Goal: Task Accomplishment & Management: Use online tool/utility

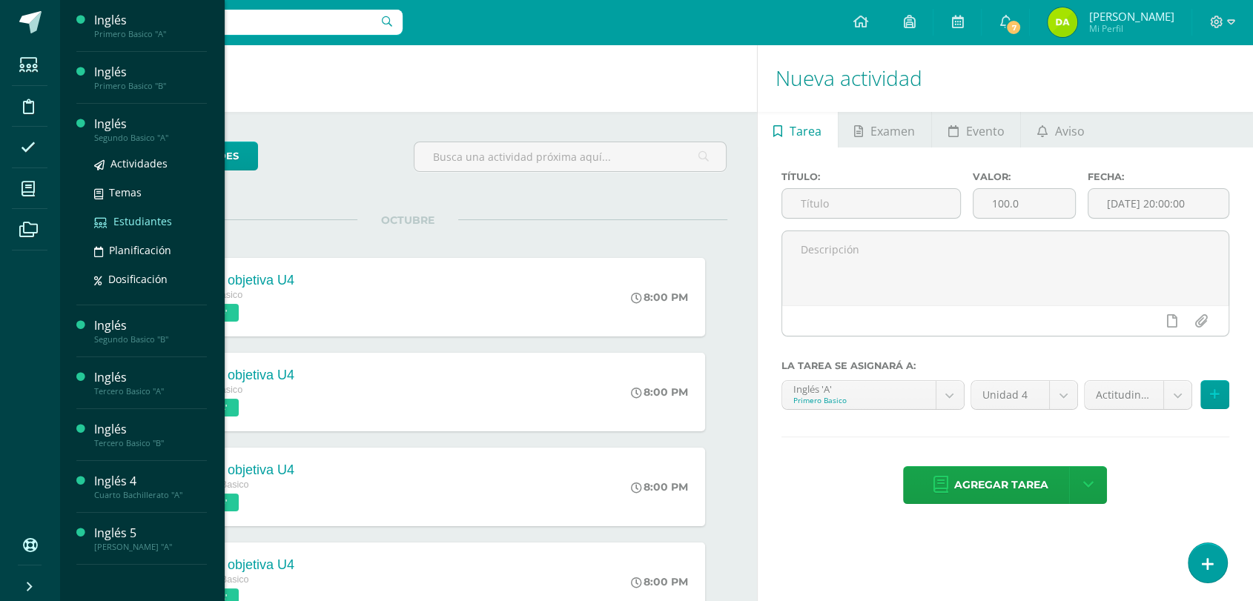
click at [134, 220] on span "Estudiantes" at bounding box center [142, 221] width 59 height 14
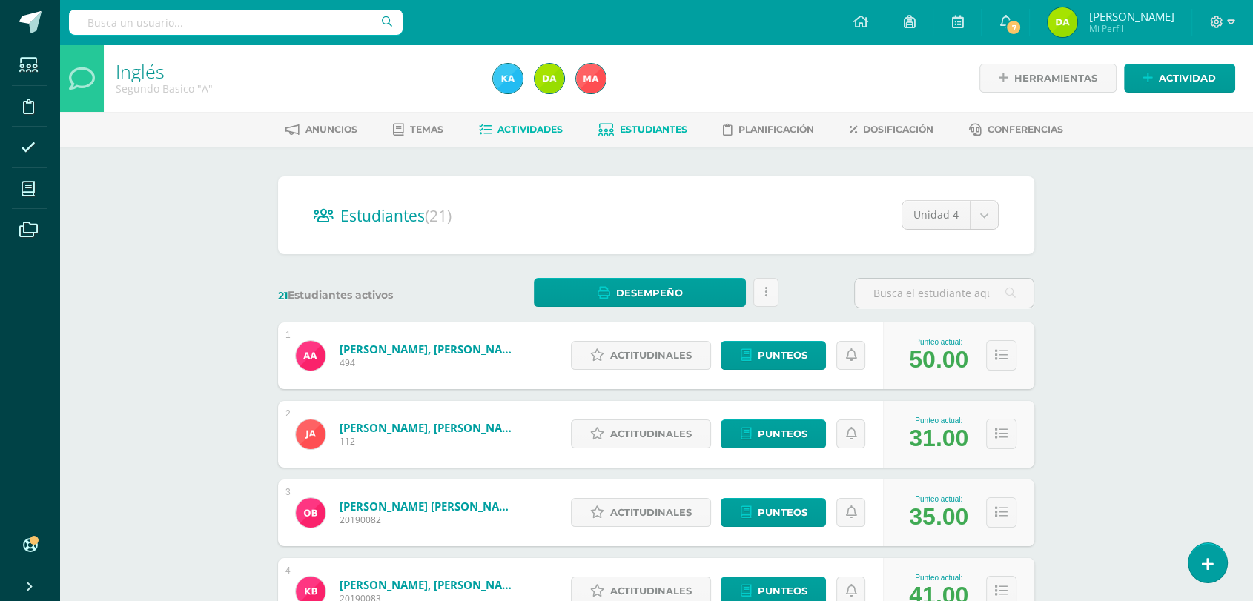
click at [547, 133] on span "Actividades" at bounding box center [530, 129] width 65 height 11
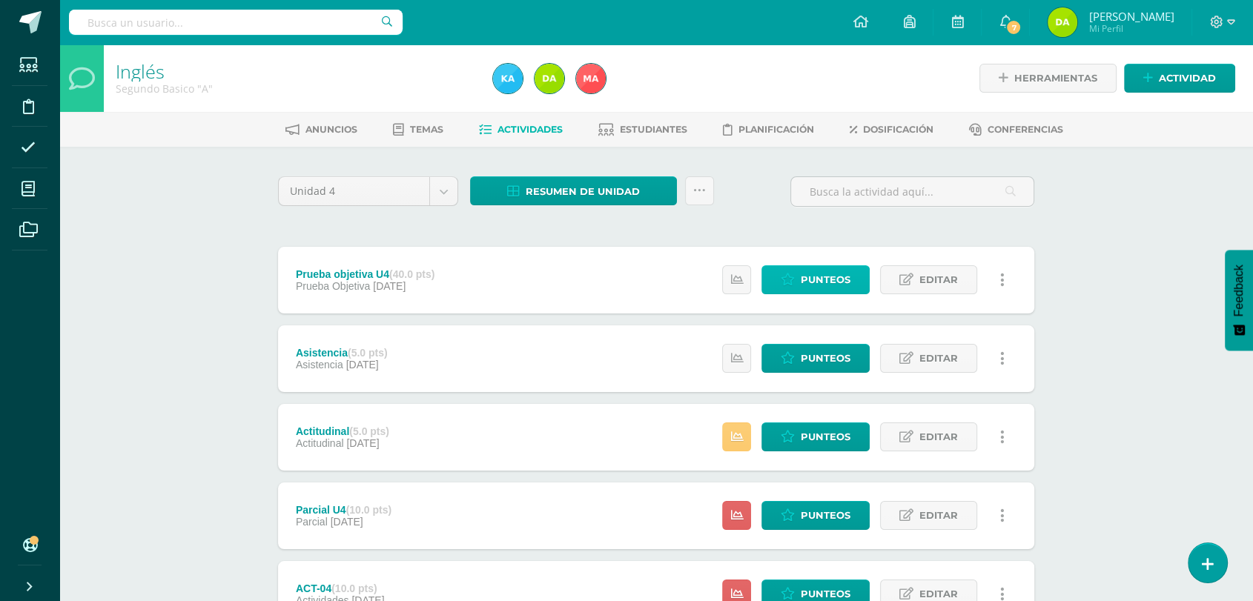
click at [795, 281] on icon at bounding box center [788, 280] width 14 height 13
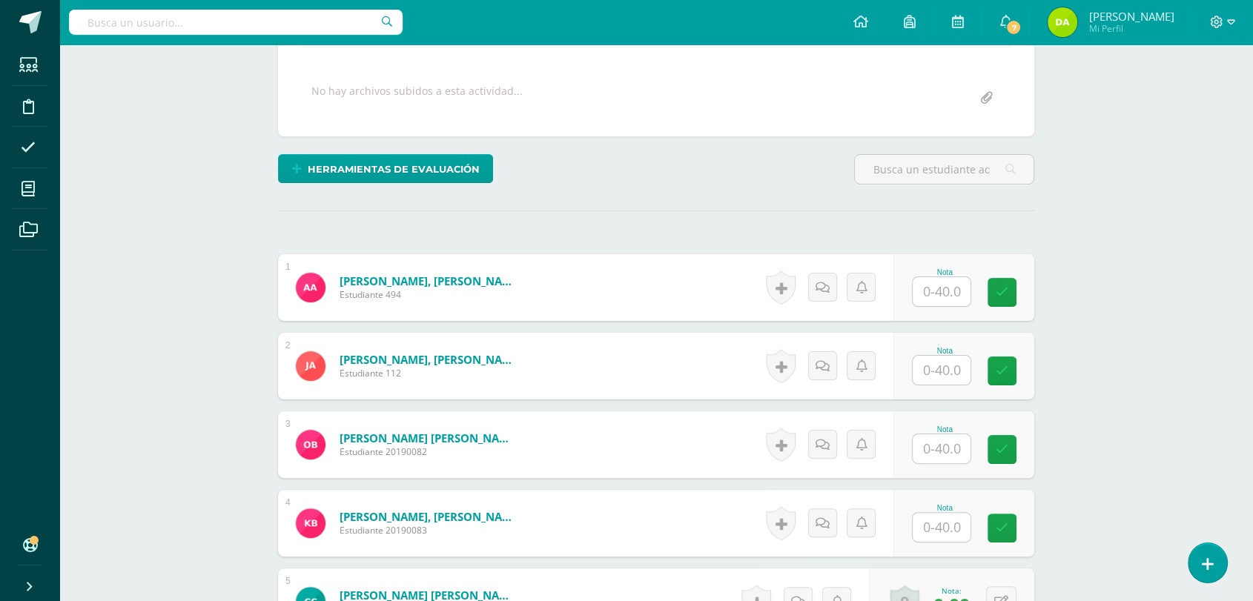
scroll to position [261, 0]
click at [932, 303] on input "text" at bounding box center [950, 292] width 59 height 30
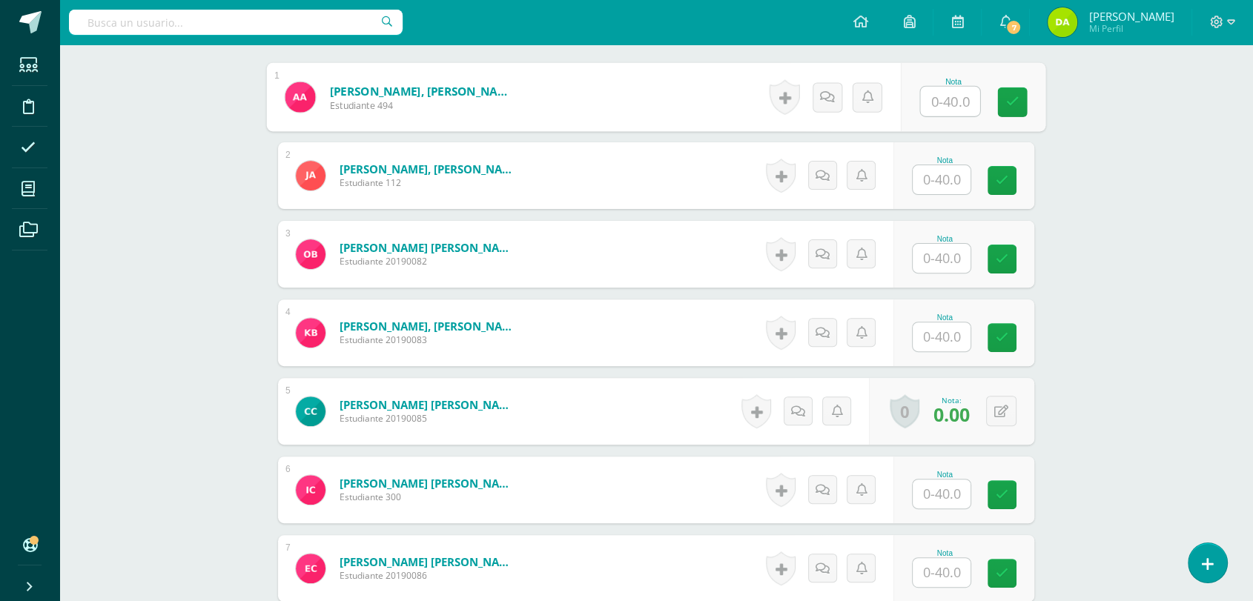
scroll to position [446, 0]
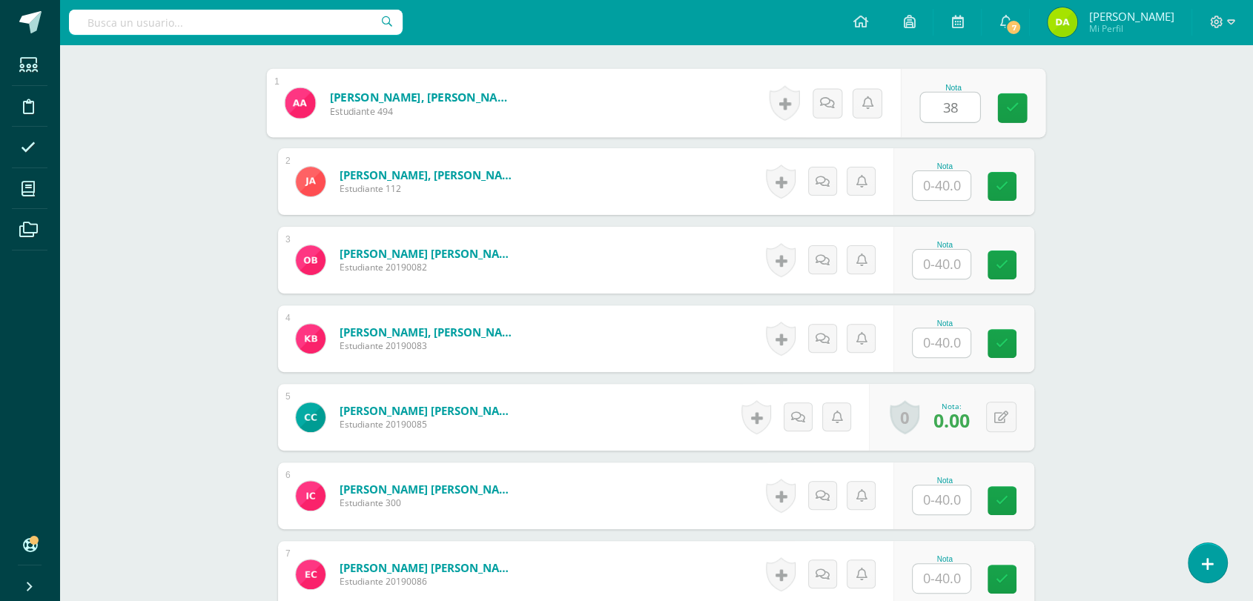
type input "38"
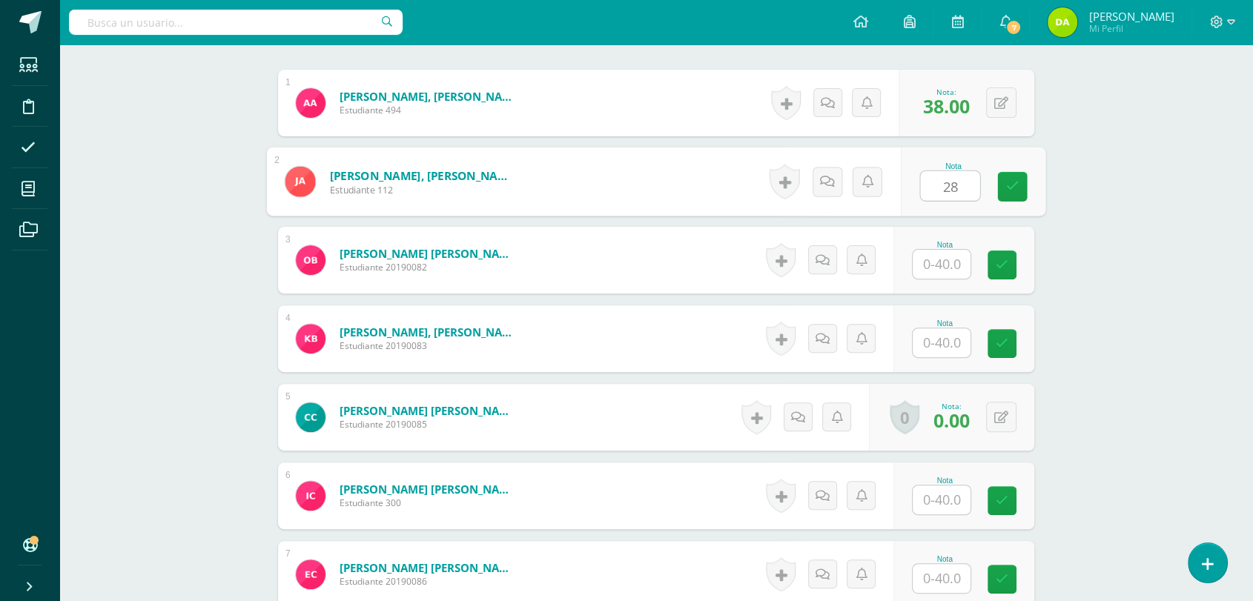
type input "28"
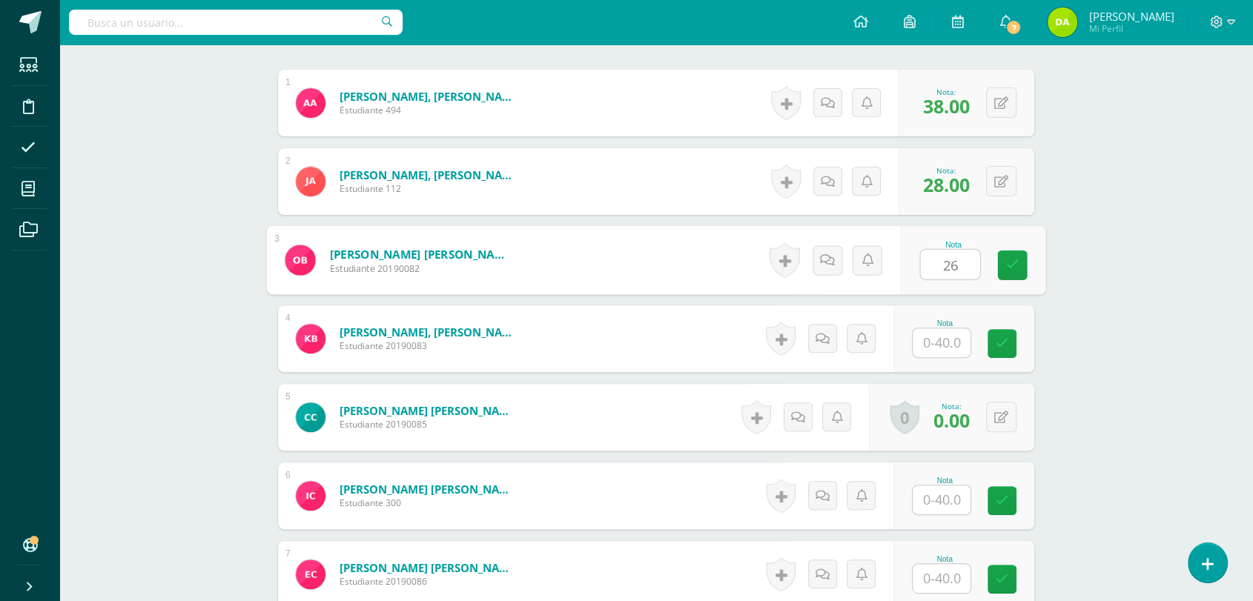
type input "26"
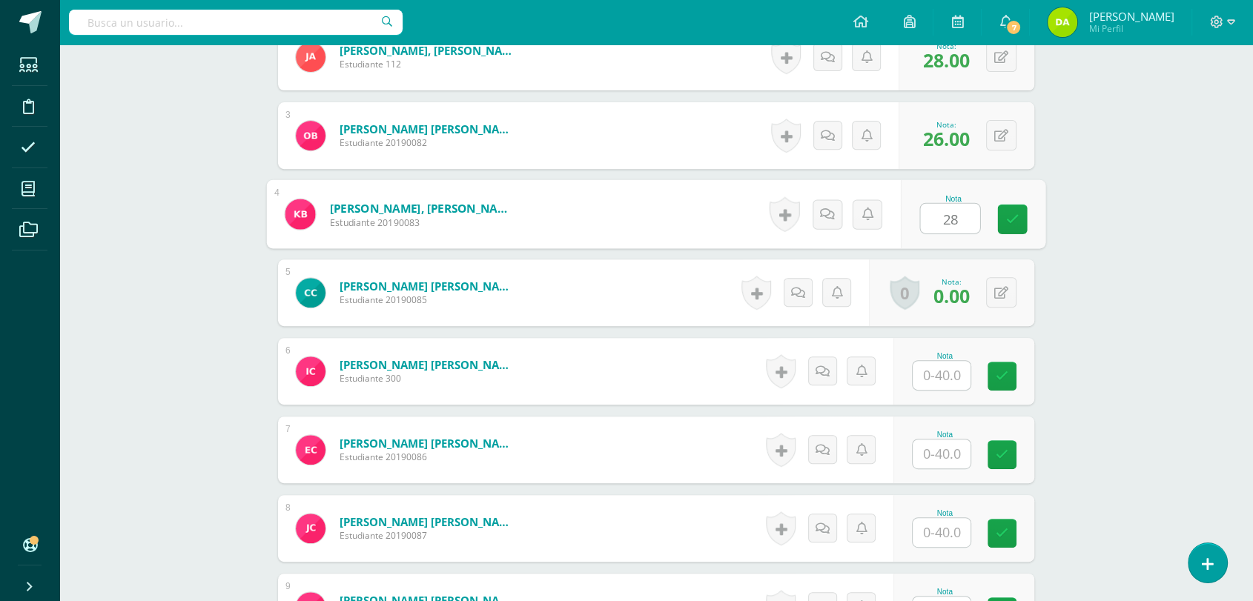
scroll to position [663, 0]
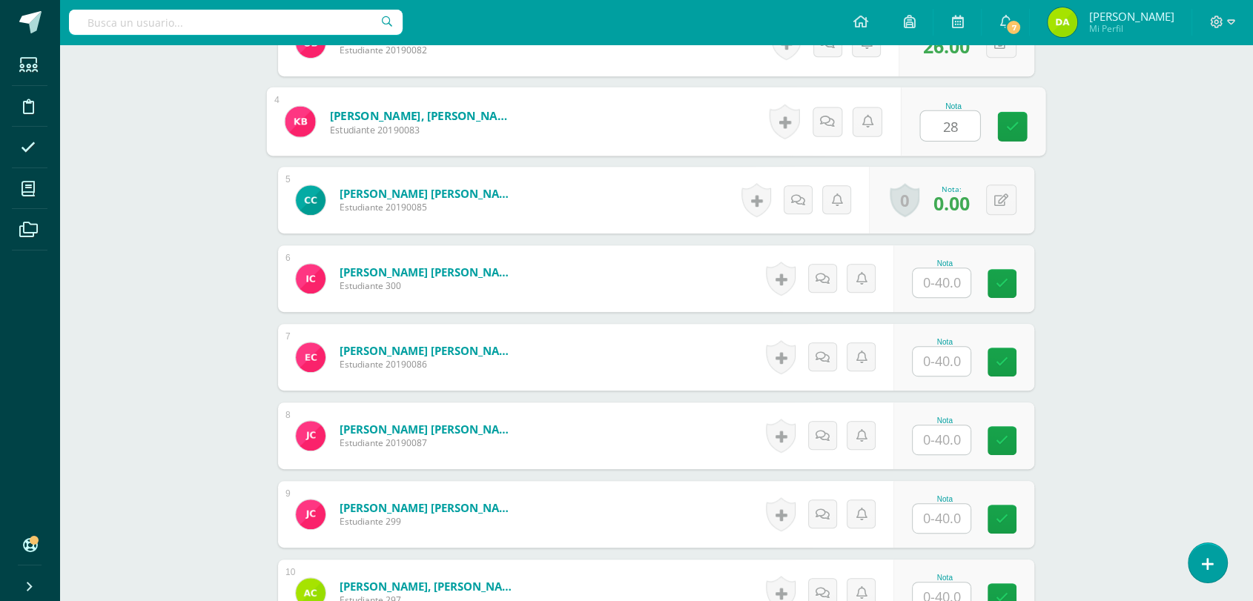
type input "28"
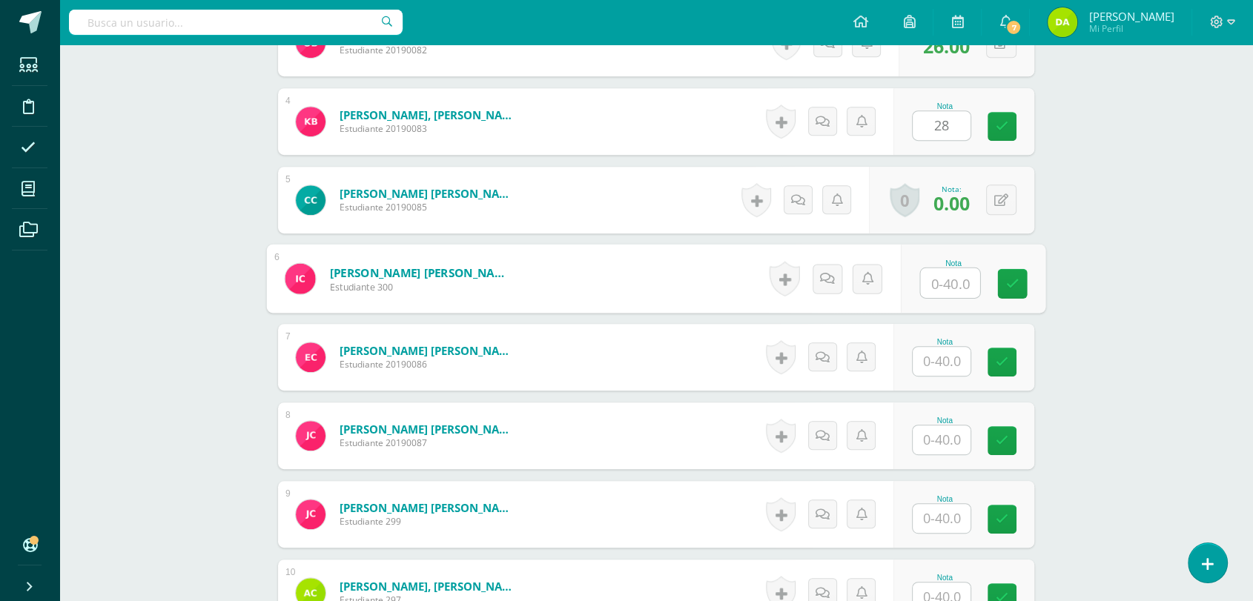
click at [923, 289] on input "text" at bounding box center [950, 283] width 59 height 30
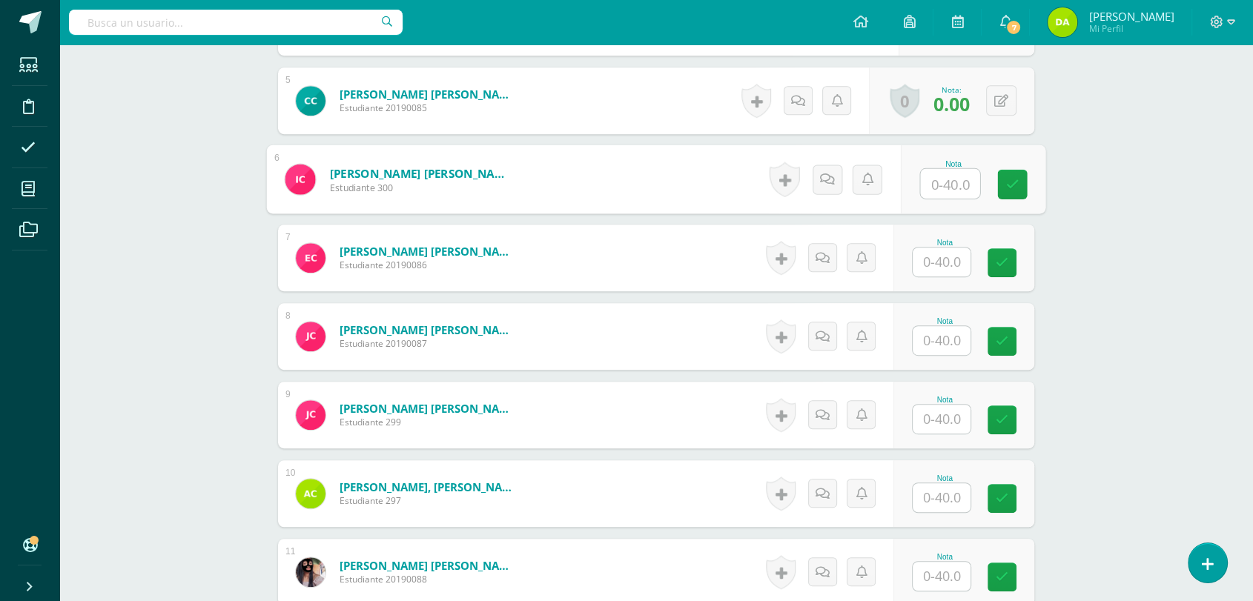
scroll to position [765, 0]
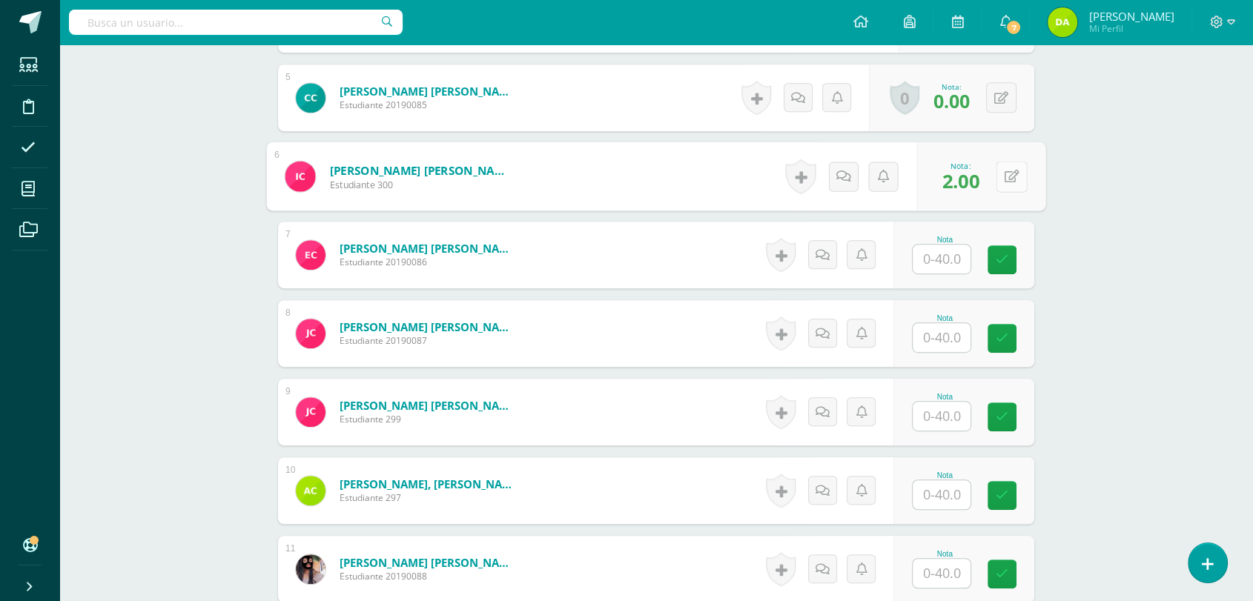
click at [1000, 175] on button at bounding box center [1011, 176] width 31 height 31
type input "22"
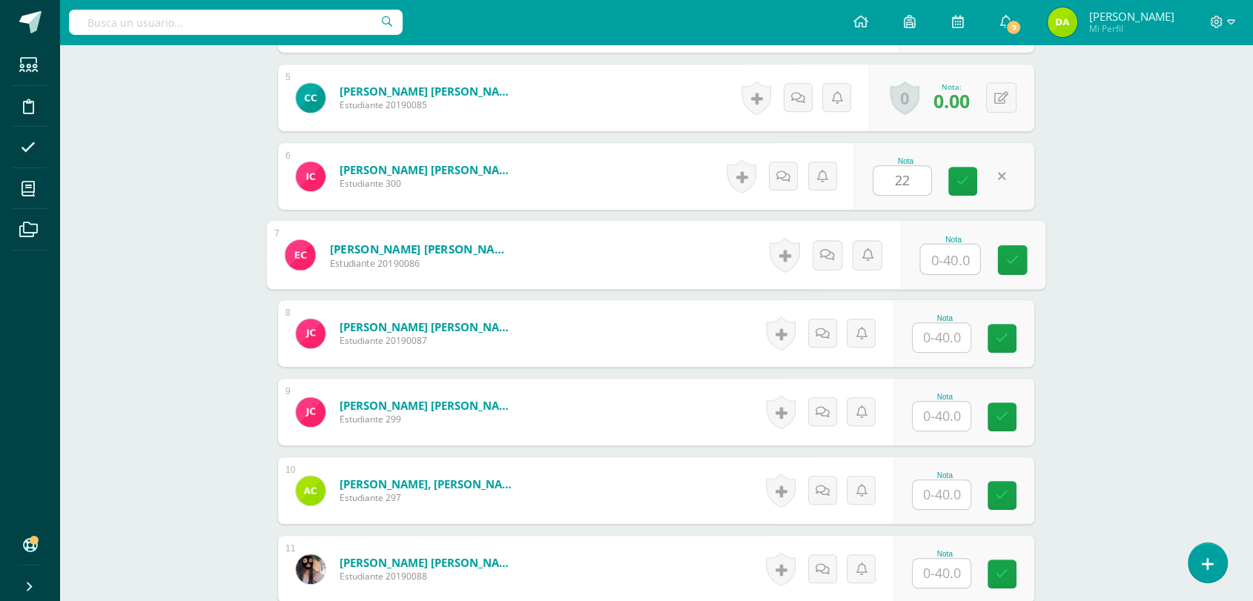
click at [951, 268] on input "text" at bounding box center [950, 260] width 59 height 30
type input "22"
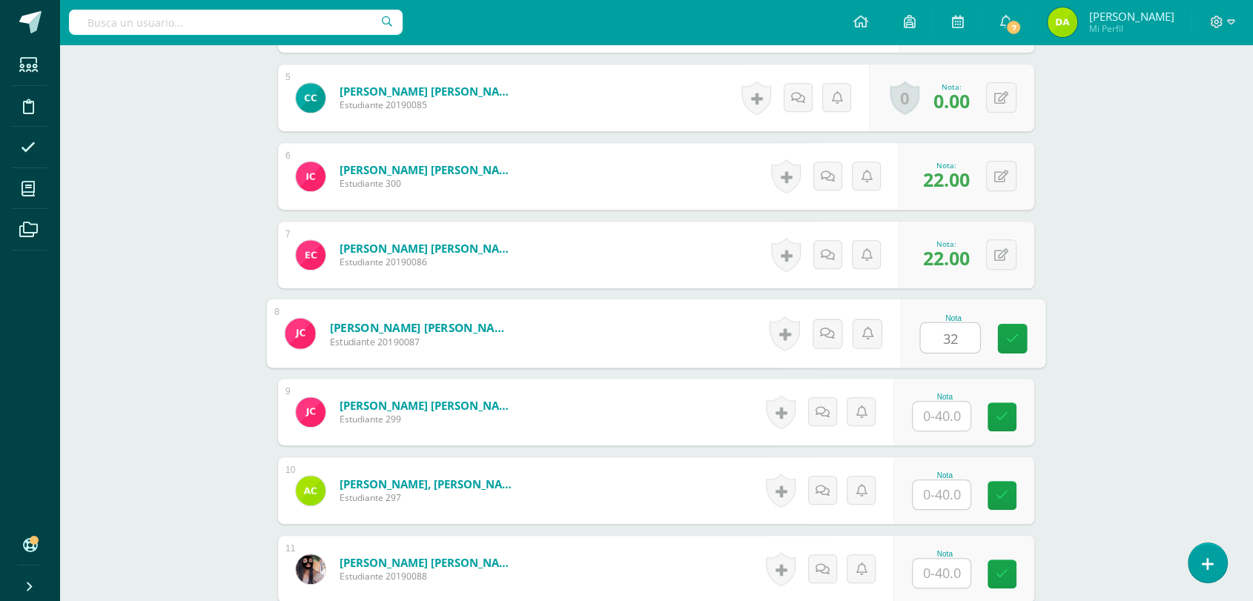
type input "32"
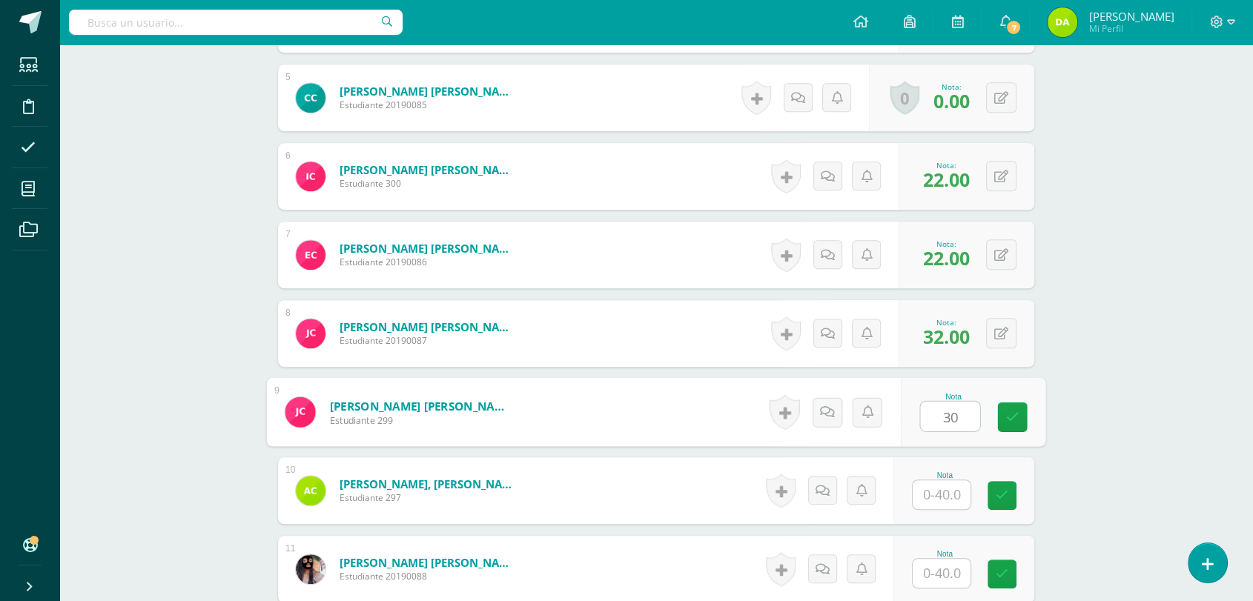
type input "30"
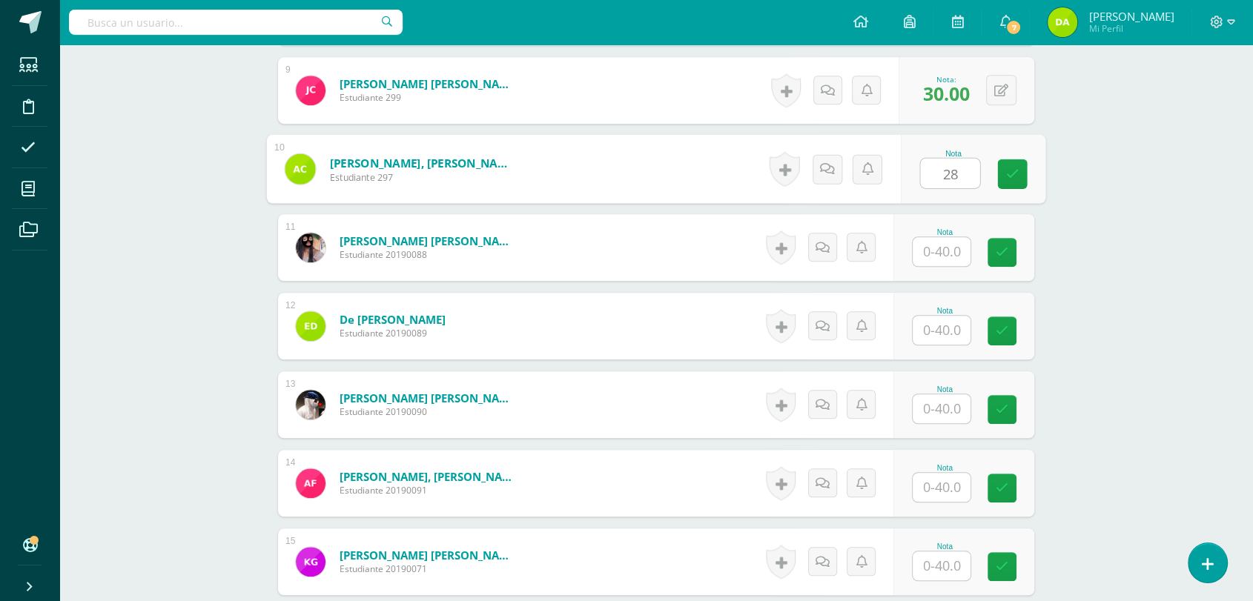
scroll to position [1103, 0]
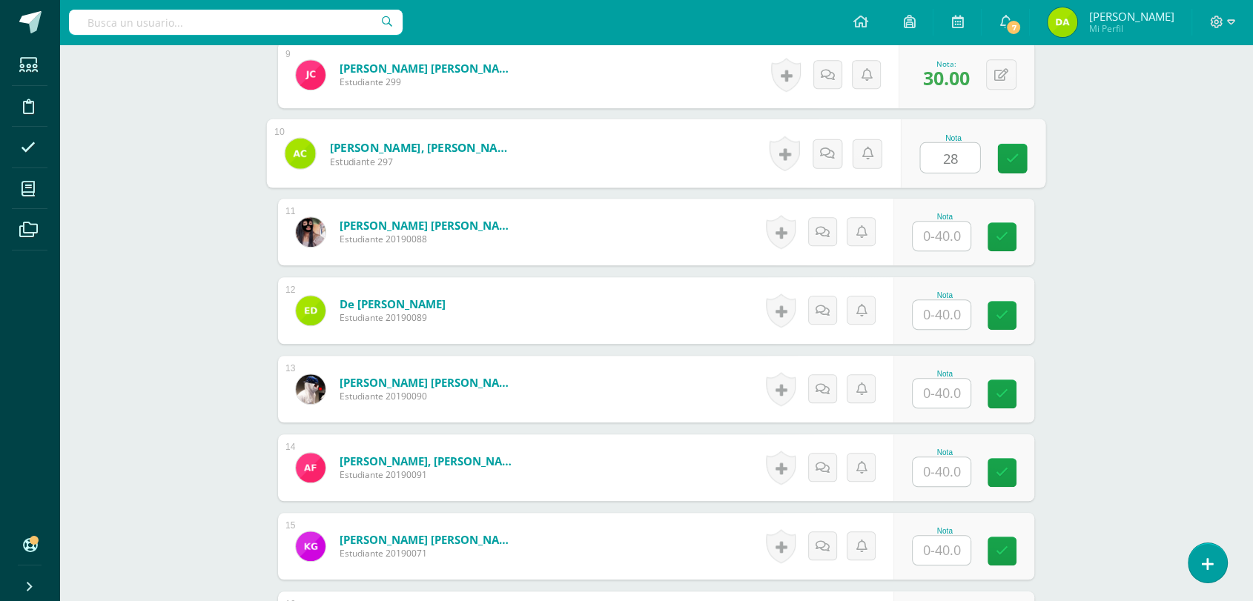
type input "28"
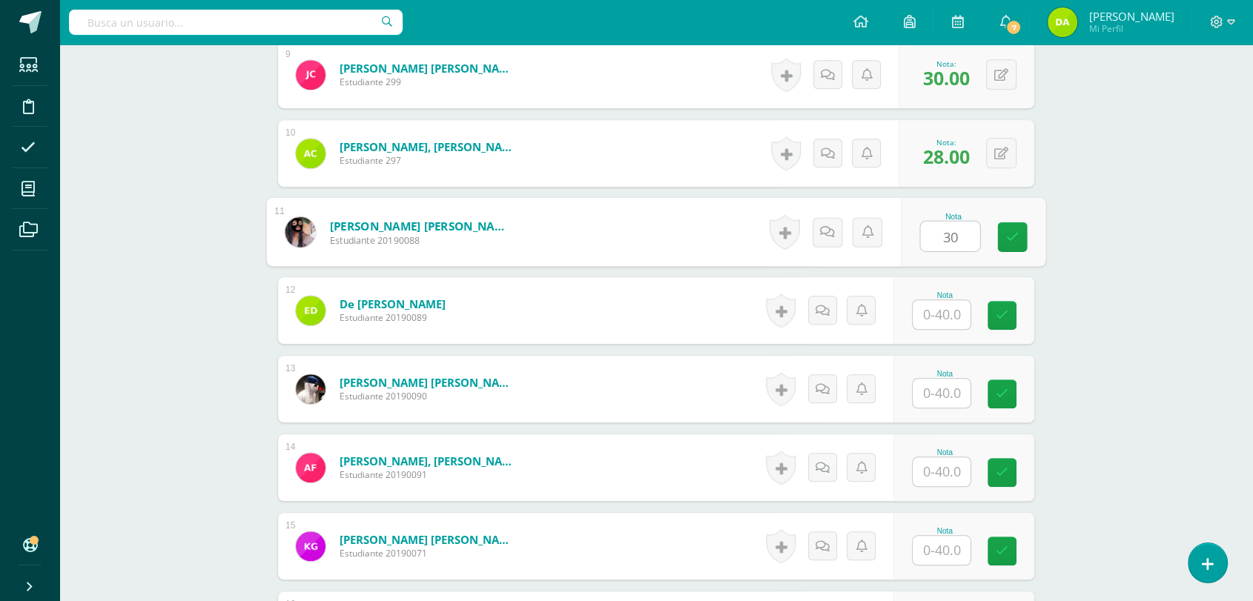
type input "30"
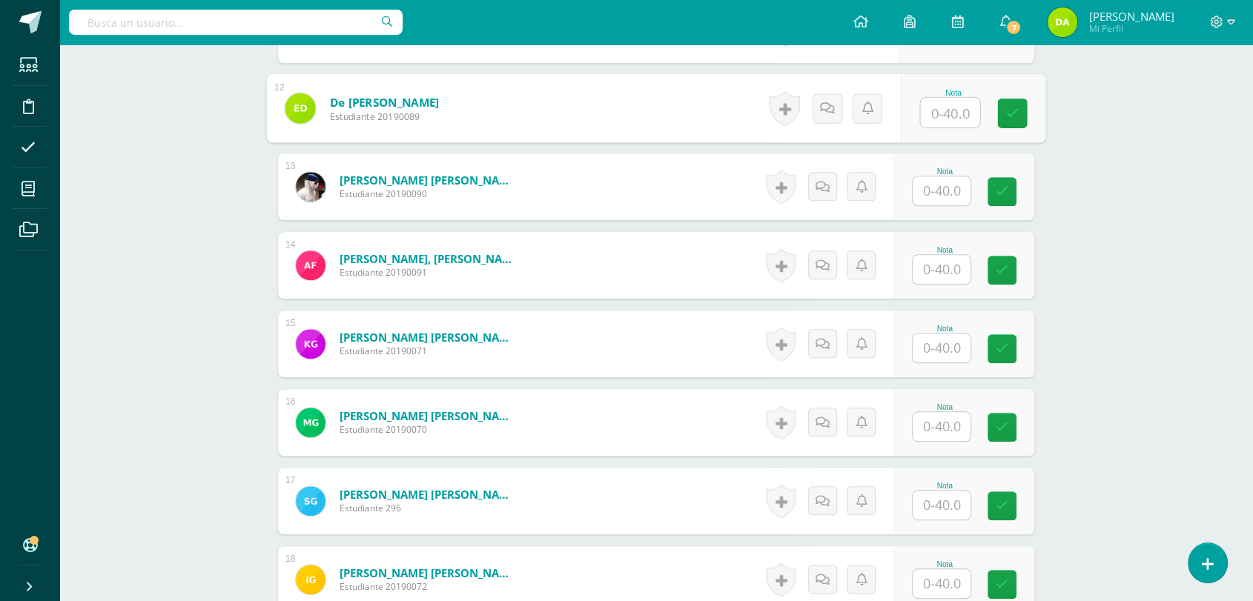
scroll to position [1306, 0]
type input "28"
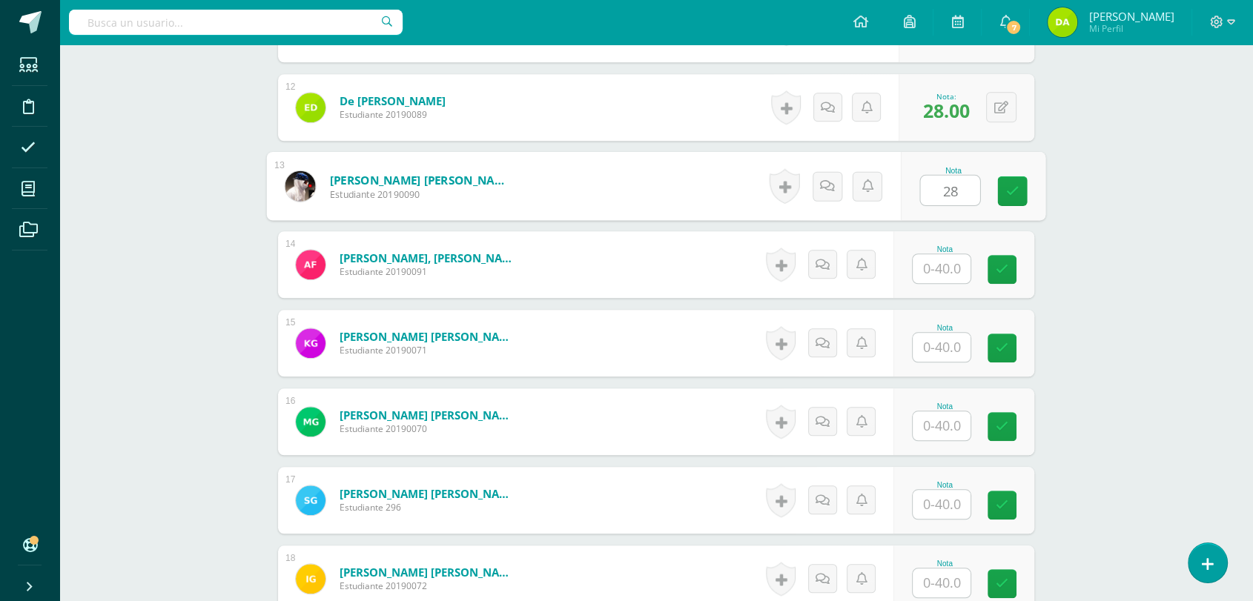
type input "28"
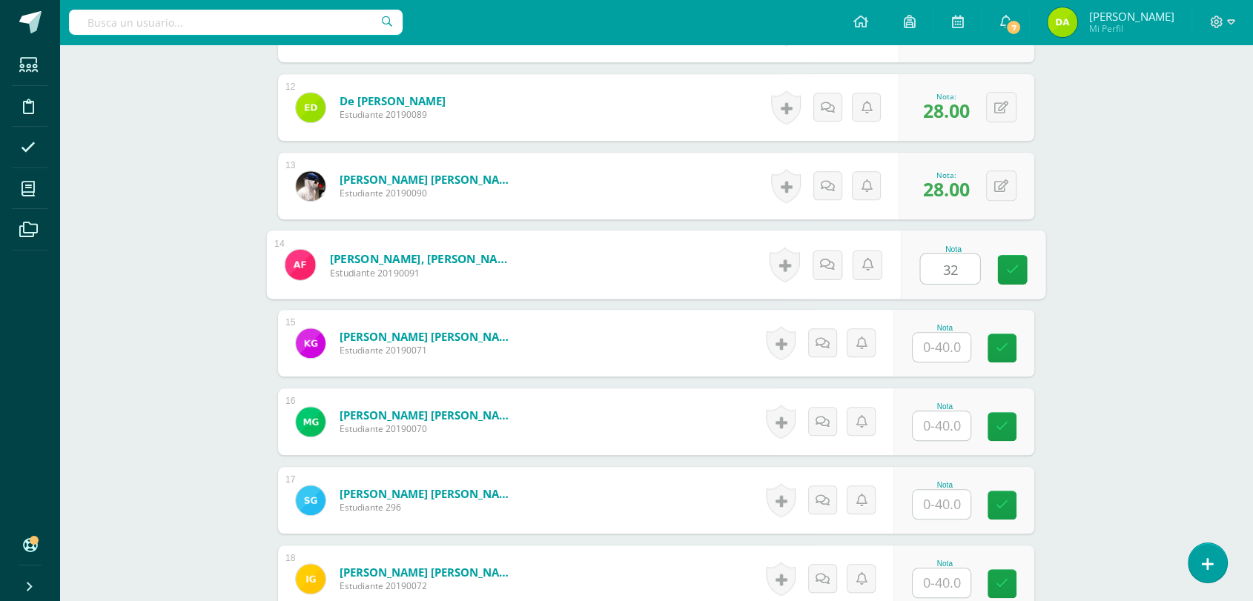
type input "32"
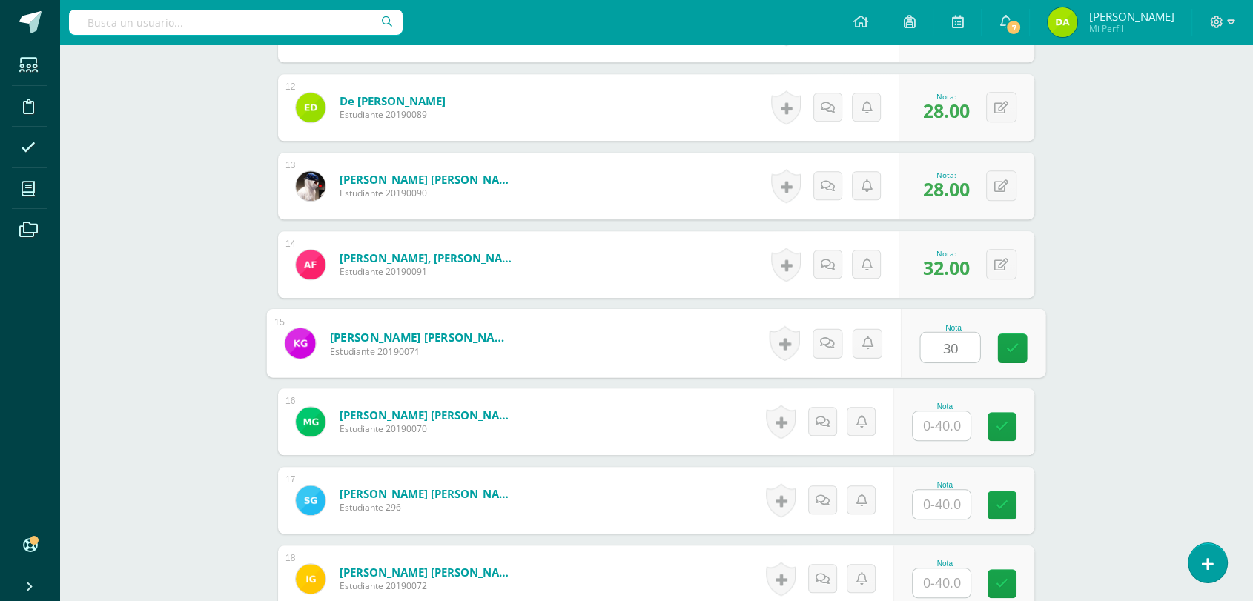
type input "30"
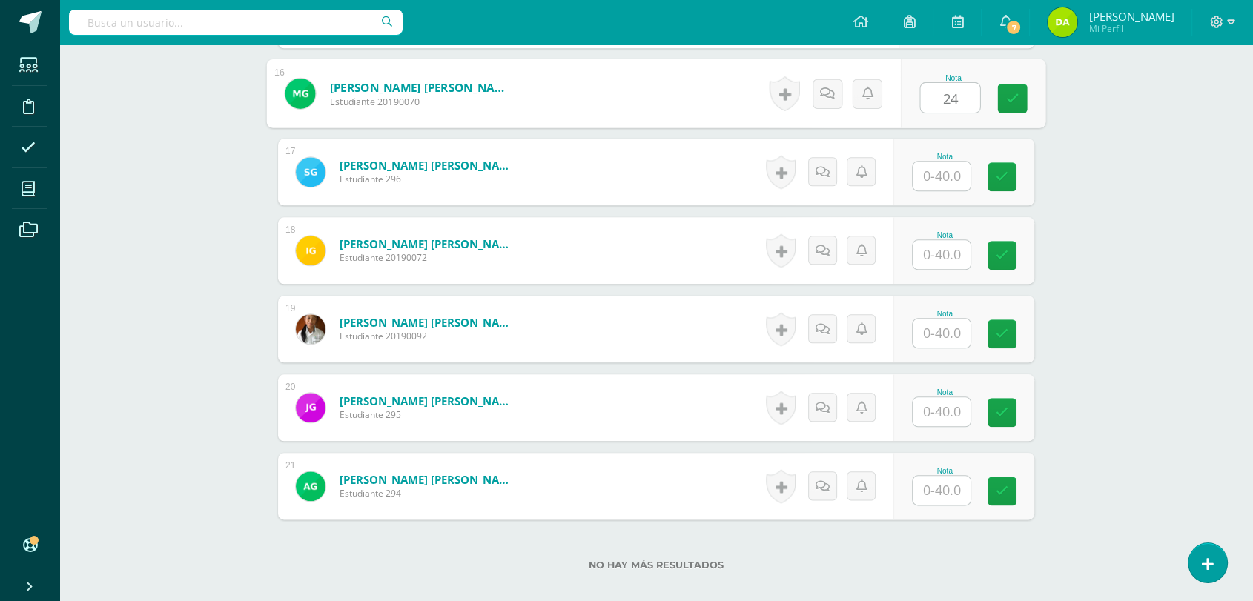
scroll to position [1635, 0]
type input "24"
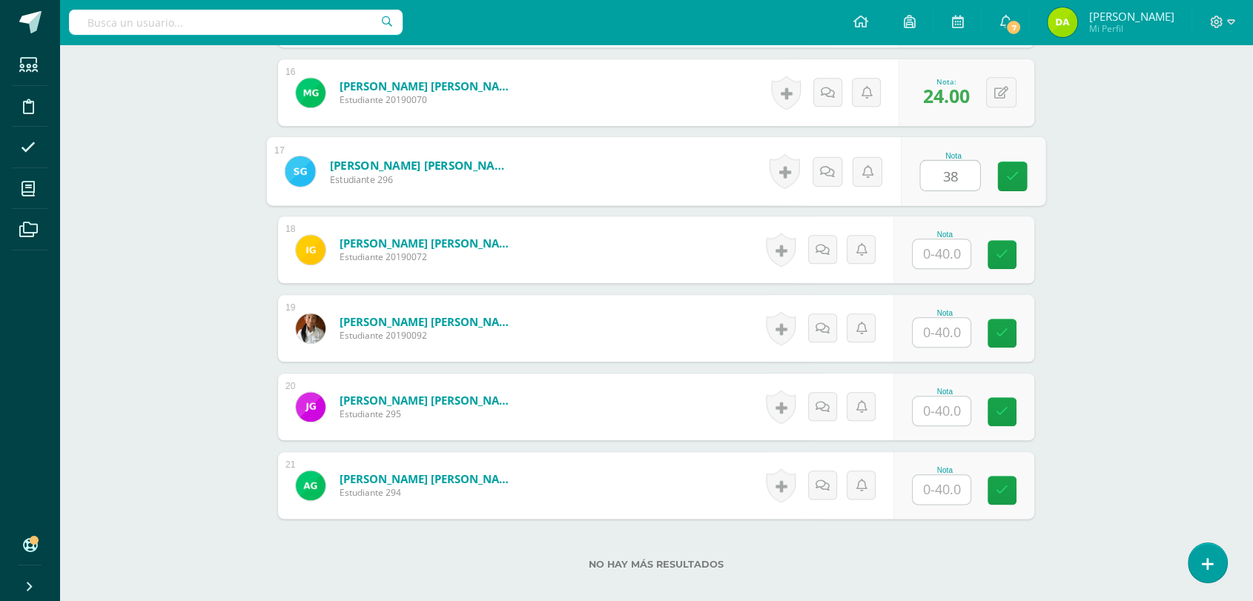
type input "38"
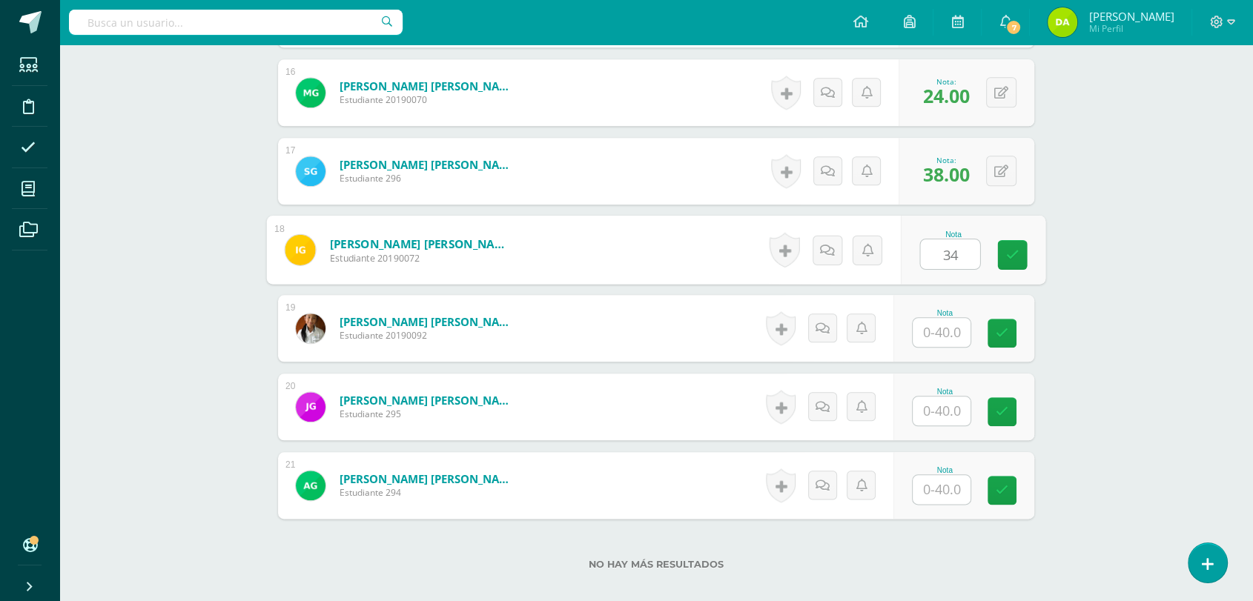
type input "34"
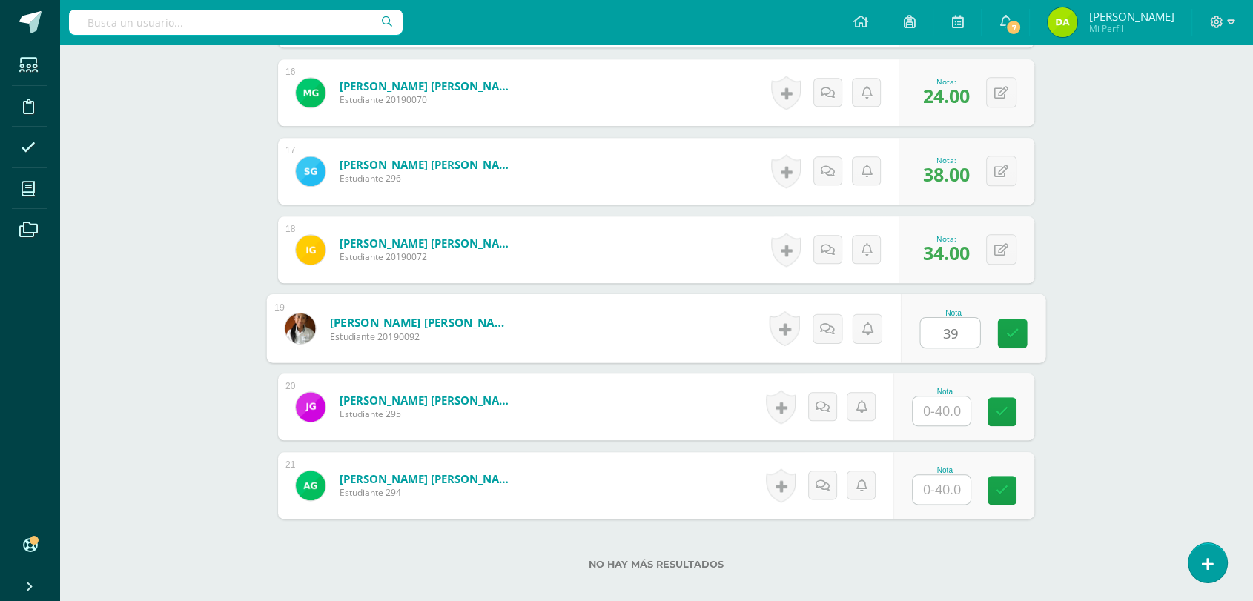
type input "39"
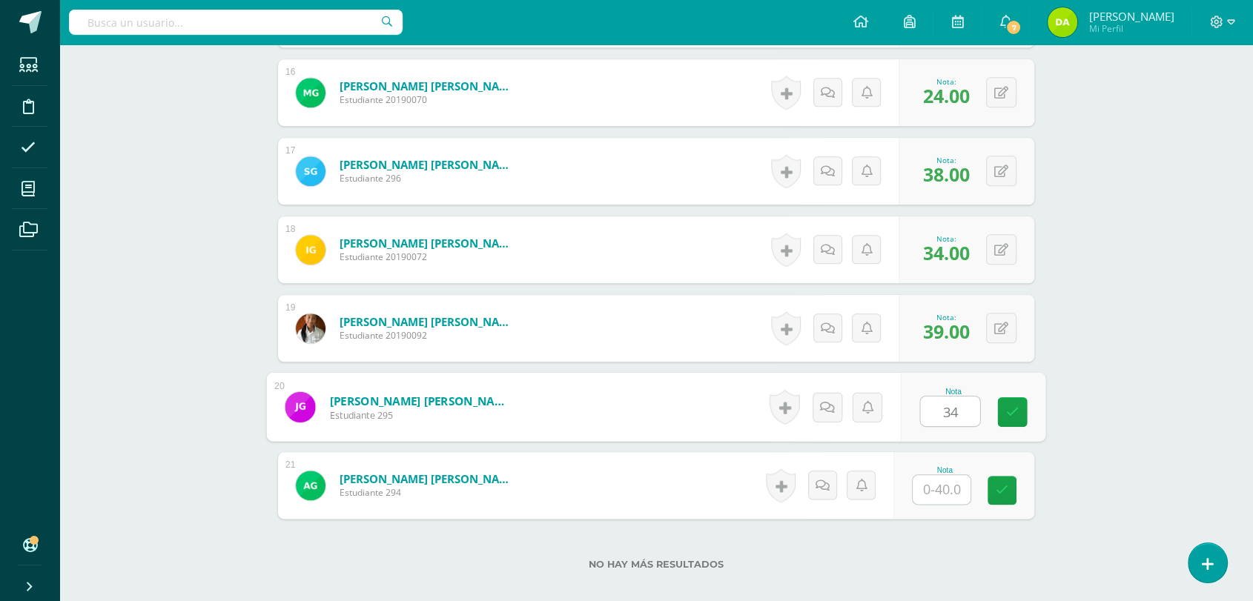
type input "34"
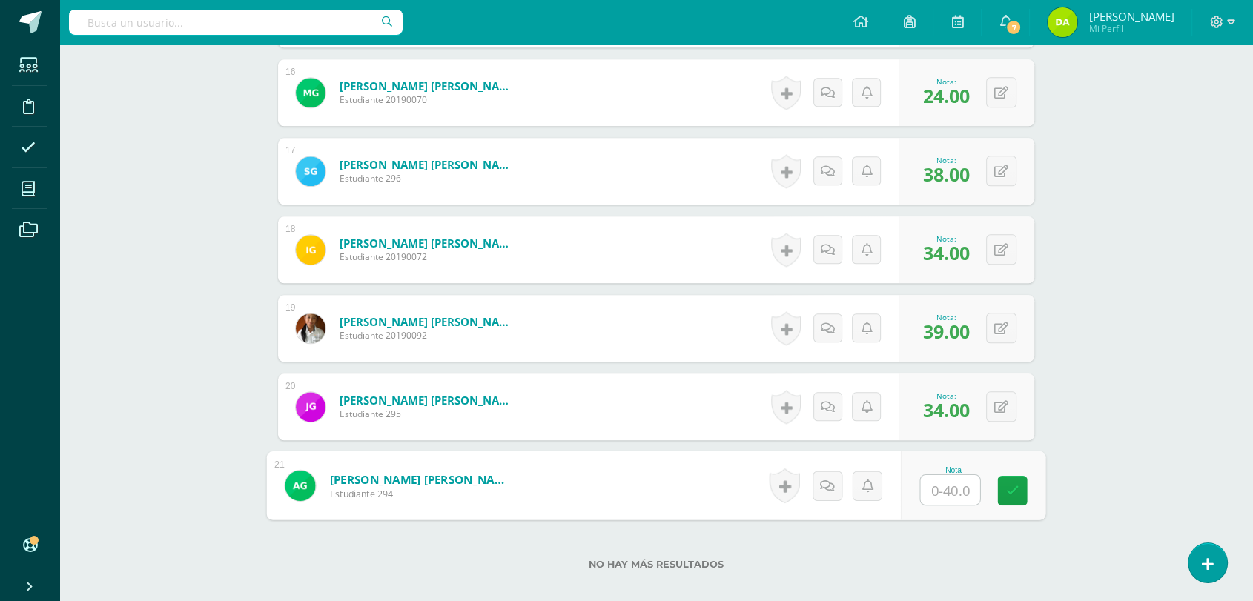
type input "8"
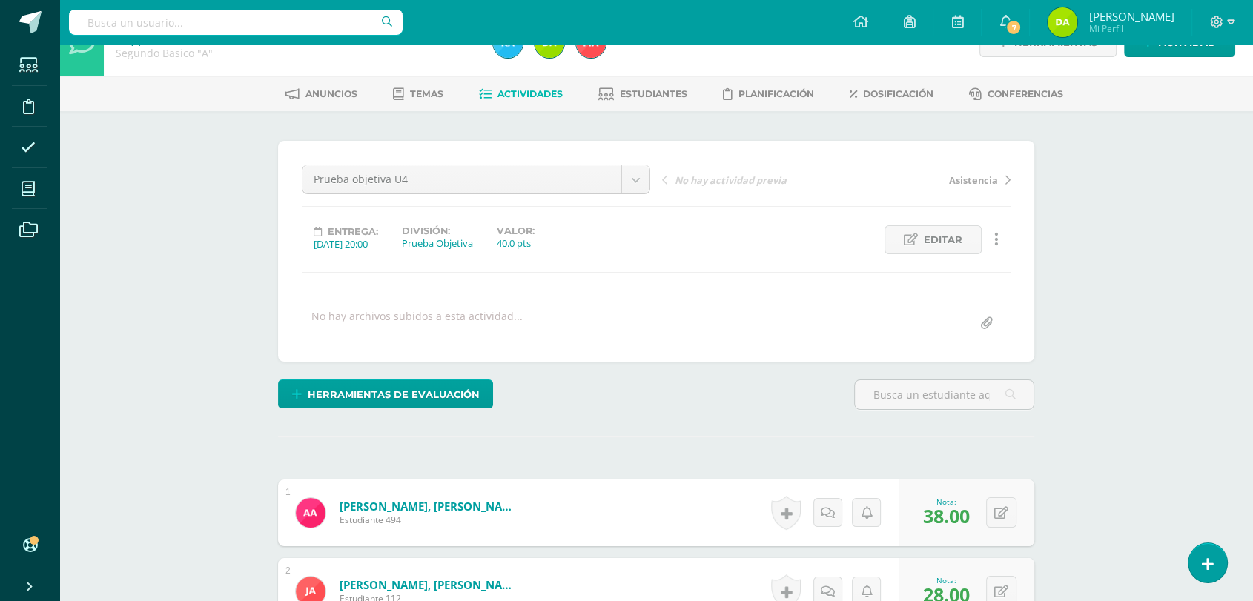
scroll to position [0, 0]
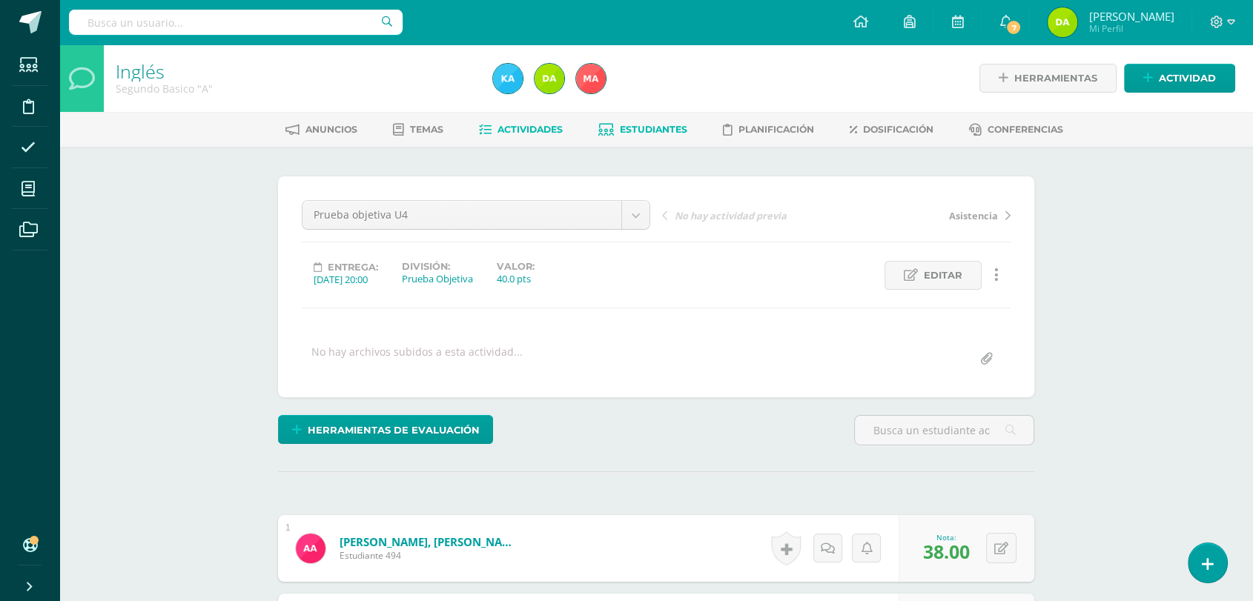
click at [621, 133] on span "Estudiantes" at bounding box center [653, 129] width 67 height 11
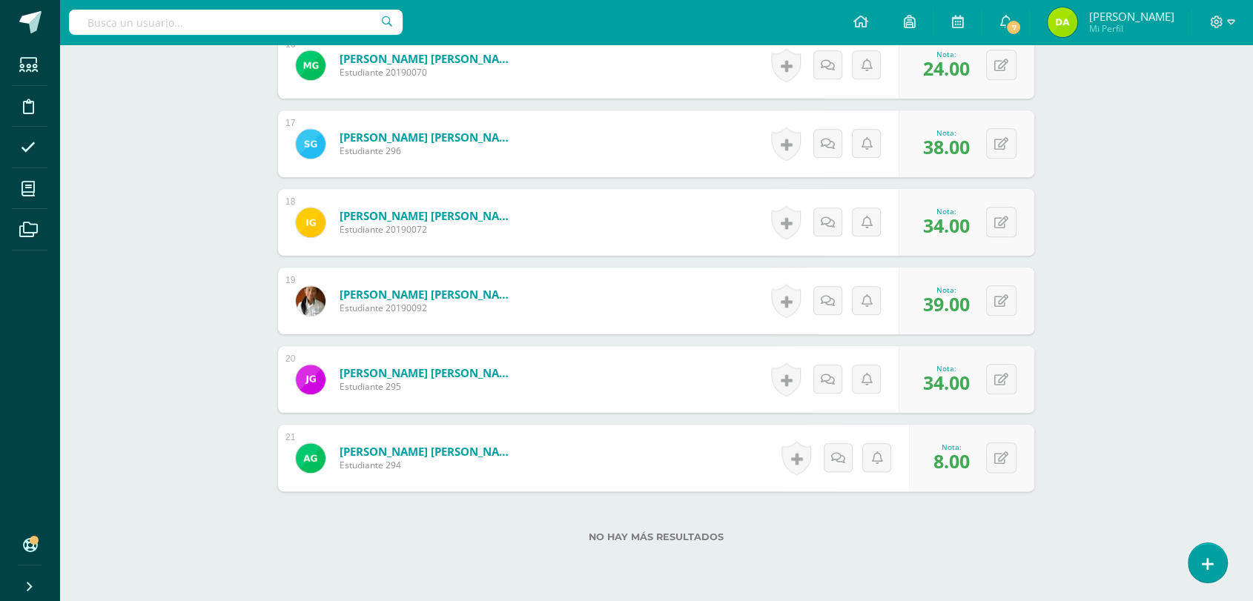
scroll to position [1725, 0]
